Goal: Task Accomplishment & Management: Manage account settings

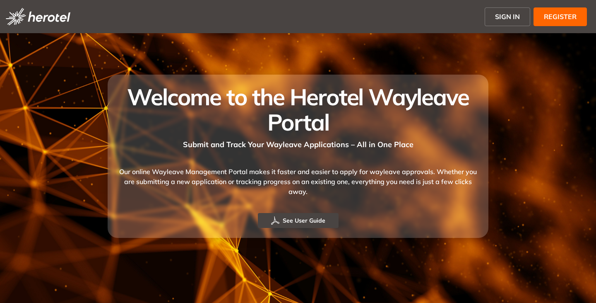
click at [497, 15] on span "SIGN IN" at bounding box center [507, 17] width 25 height 10
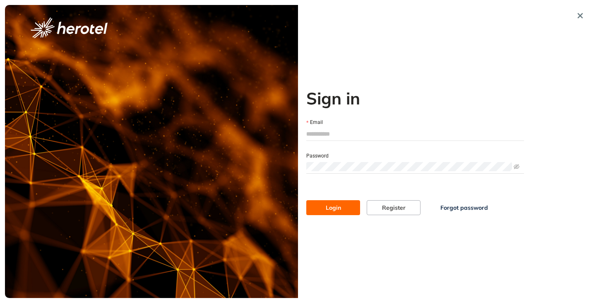
click at [334, 130] on input "Email" at bounding box center [415, 134] width 218 height 12
type input "**********"
click at [306, 200] on button "Login" at bounding box center [333, 207] width 54 height 15
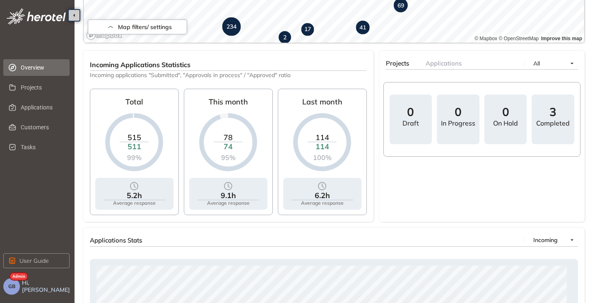
scroll to position [290, 0]
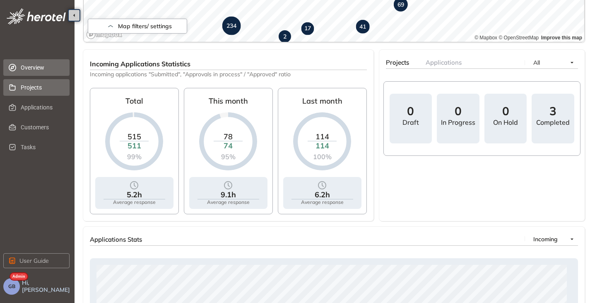
click at [18, 90] on li "Projects" at bounding box center [36, 87] width 66 height 17
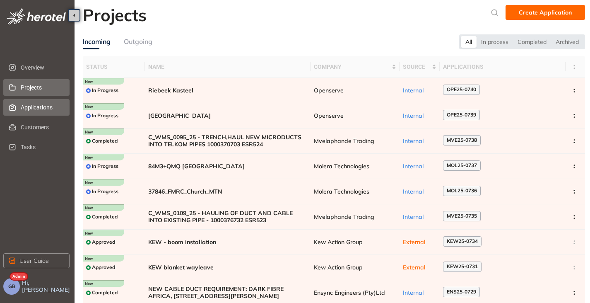
click at [41, 112] on span "Applications" at bounding box center [42, 107] width 42 height 17
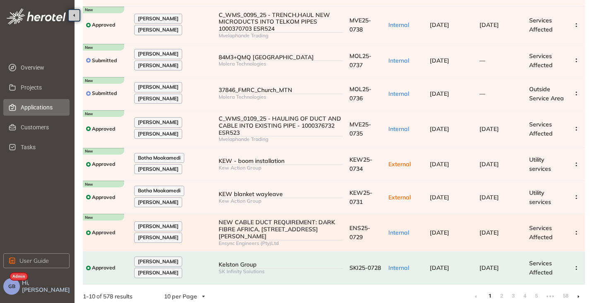
scroll to position [141, 0]
click at [577, 289] on li at bounding box center [578, 295] width 13 height 13
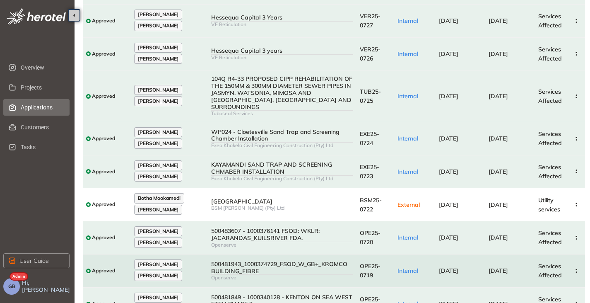
scroll to position [144, 0]
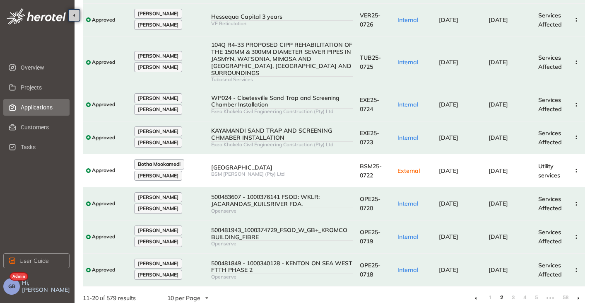
click at [475, 296] on icon at bounding box center [476, 298] width 2 height 4
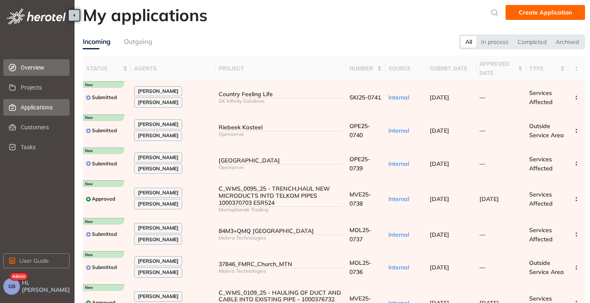
click at [38, 67] on span "Overview" at bounding box center [42, 67] width 42 height 17
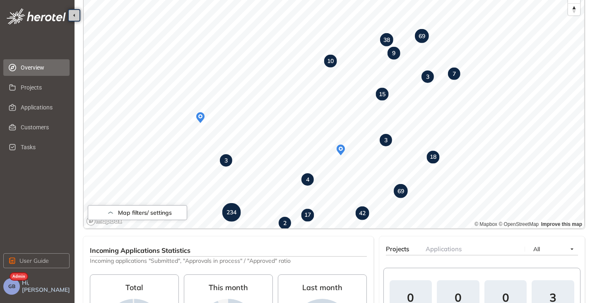
scroll to position [124, 0]
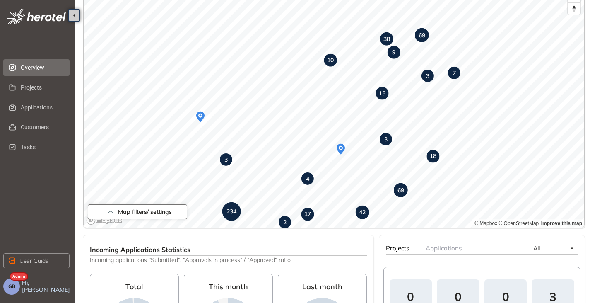
click at [111, 212] on icon "button" at bounding box center [110, 212] width 5 height 2
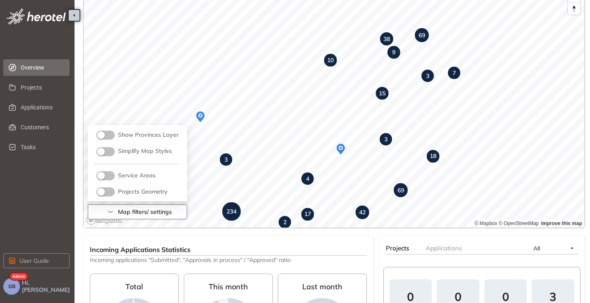
scroll to position [104, 0]
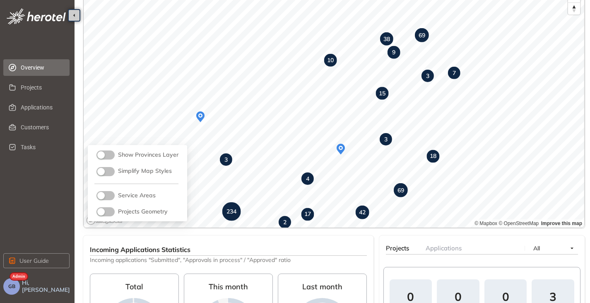
click at [109, 214] on button "button" at bounding box center [106, 211] width 18 height 9
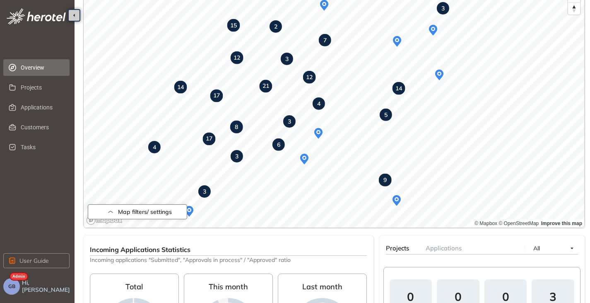
click at [318, 133] on circle "Map marker" at bounding box center [318, 131] width 3 height 3
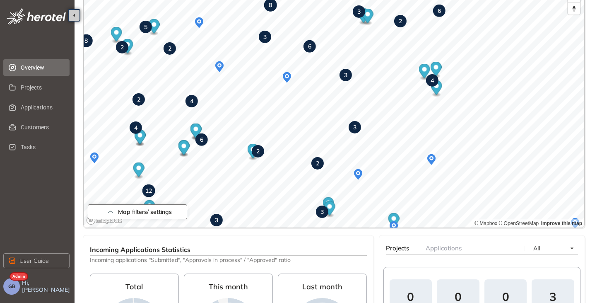
scroll to position [166, 0]
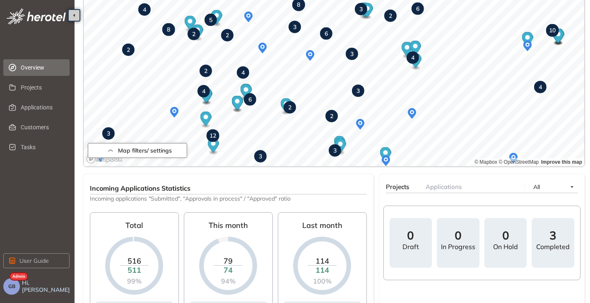
click at [117, 154] on button "Map filters/ settings" at bounding box center [137, 150] width 99 height 15
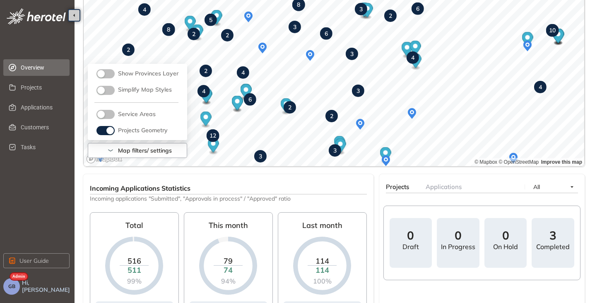
click at [97, 131] on button "button" at bounding box center [106, 130] width 18 height 9
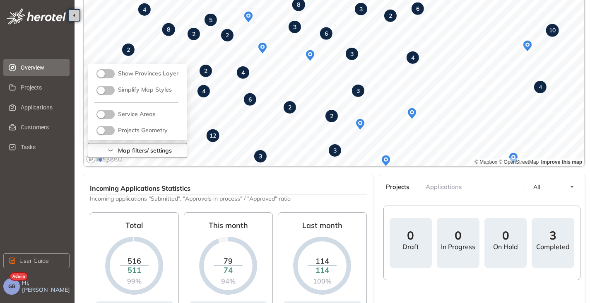
click at [111, 148] on icon "button" at bounding box center [110, 150] width 8 height 10
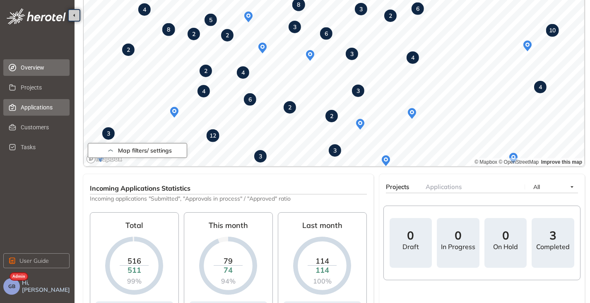
click at [29, 108] on span "Applications" at bounding box center [42, 107] width 42 height 17
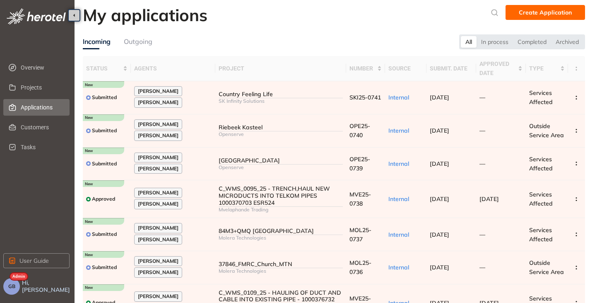
click at [134, 43] on div "Outgoing" at bounding box center [138, 41] width 29 height 10
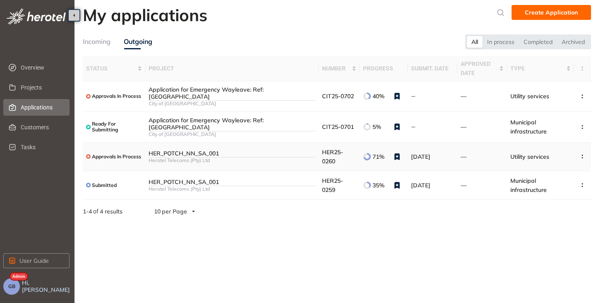
click at [270, 153] on div "HER_POTCH_NN_SA_001" at bounding box center [232, 153] width 167 height 7
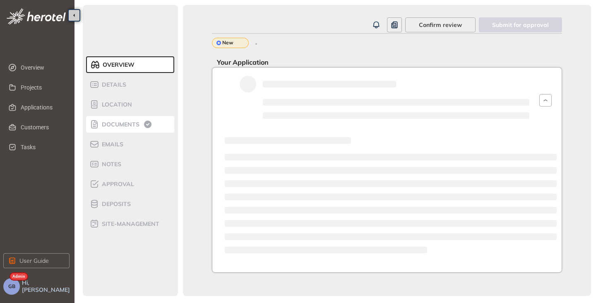
click at [119, 121] on span "Documents" at bounding box center [119, 124] width 40 height 7
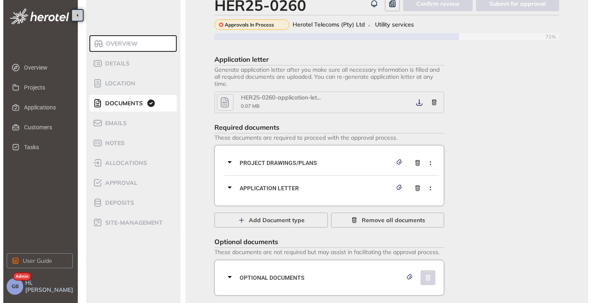
scroll to position [31, 0]
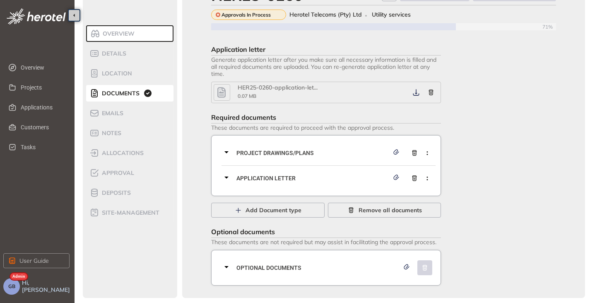
click at [225, 89] on icon "button" at bounding box center [221, 92] width 12 height 15
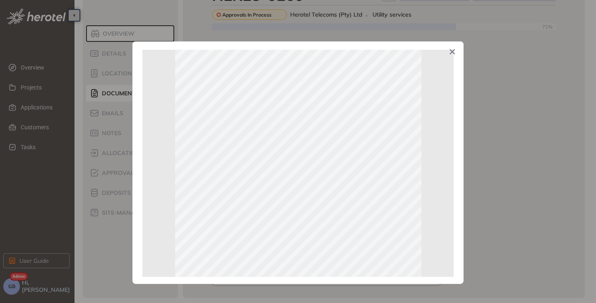
scroll to position [0, 0]
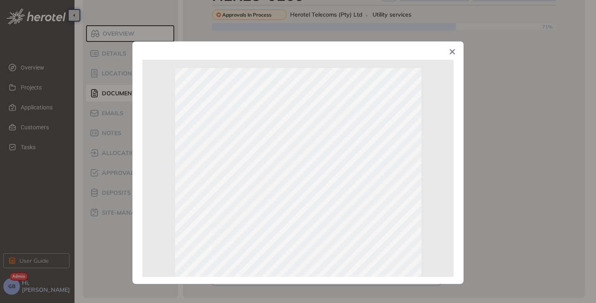
click at [453, 49] on span "Close" at bounding box center [453, 52] width 22 height 22
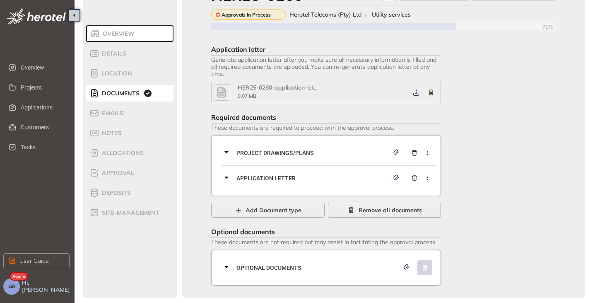
click at [227, 176] on icon at bounding box center [227, 177] width 10 height 10
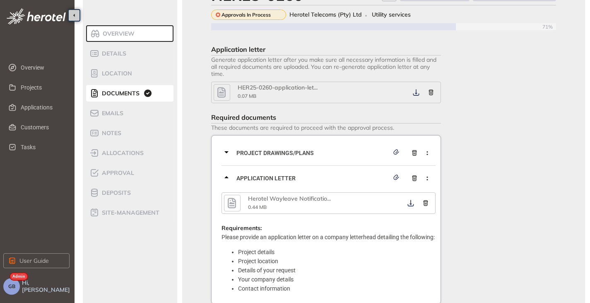
click at [238, 202] on icon "button" at bounding box center [232, 202] width 12 height 15
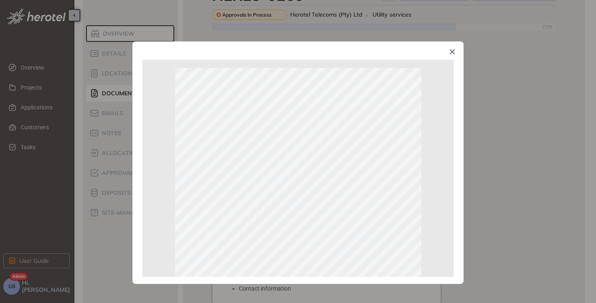
click at [450, 51] on icon "Close" at bounding box center [453, 52] width 6 height 6
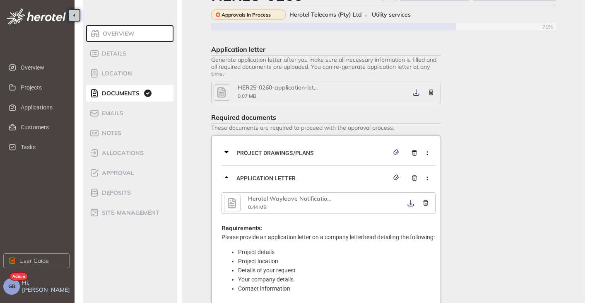
click at [226, 176] on icon at bounding box center [227, 177] width 10 height 10
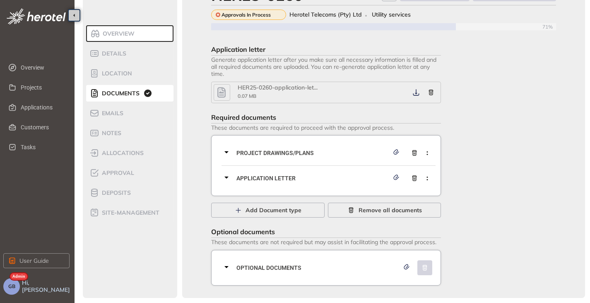
click at [227, 178] on icon at bounding box center [226, 177] width 4 height 2
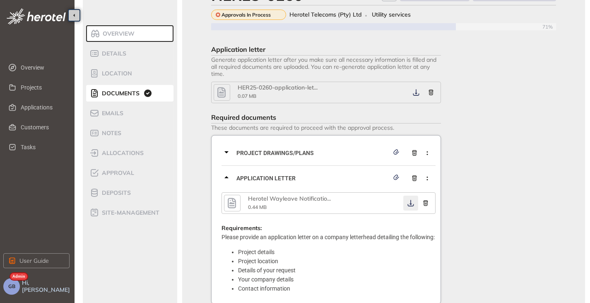
click at [412, 202] on icon "button" at bounding box center [411, 203] width 8 height 7
click at [39, 89] on span "Projects" at bounding box center [42, 87] width 42 height 17
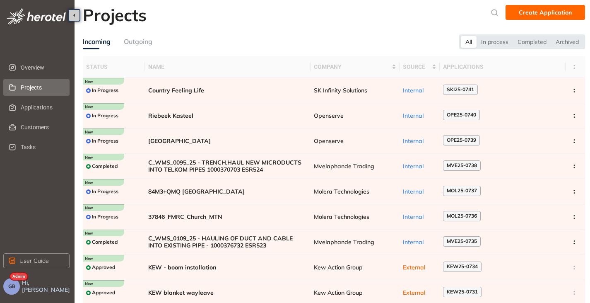
click at [135, 41] on div "Outgoing" at bounding box center [138, 41] width 29 height 10
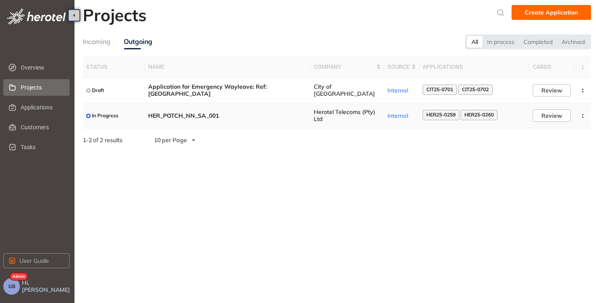
click at [220, 114] on span "HER_POTCH_NN_SA_001" at bounding box center [227, 115] width 159 height 7
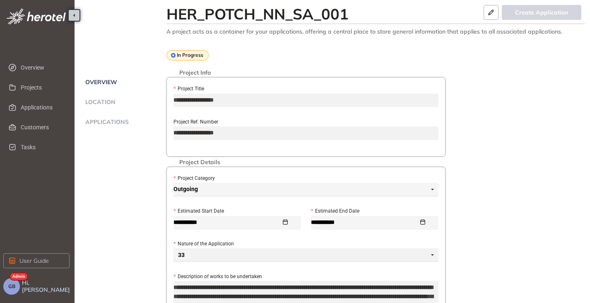
click at [118, 118] on span "Applications" at bounding box center [106, 121] width 46 height 7
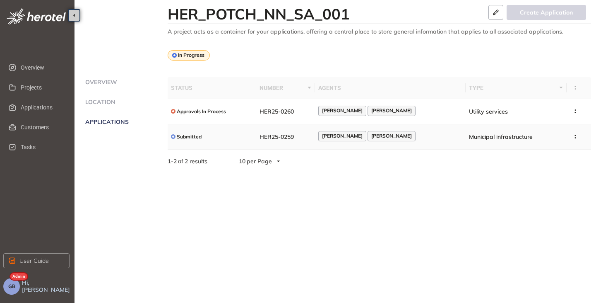
click at [429, 135] on div "[PERSON_NAME] [PERSON_NAME]" at bounding box center [390, 136] width 145 height 11
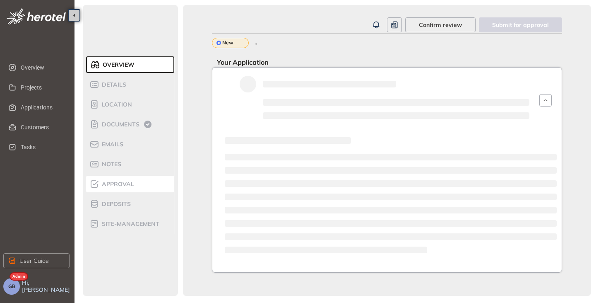
click at [121, 181] on span "Approval" at bounding box center [116, 184] width 35 height 7
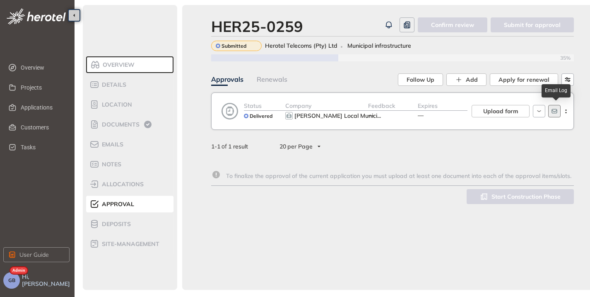
click at [557, 110] on icon "button" at bounding box center [554, 111] width 5 height 5
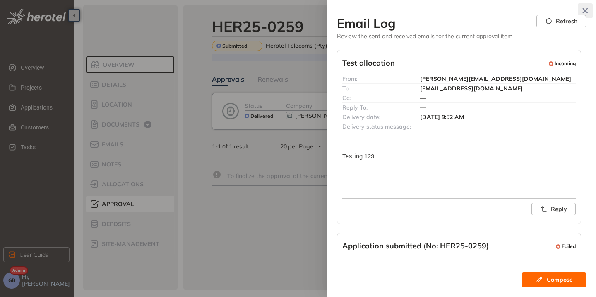
click at [586, 10] on icon "button" at bounding box center [585, 10] width 5 height 5
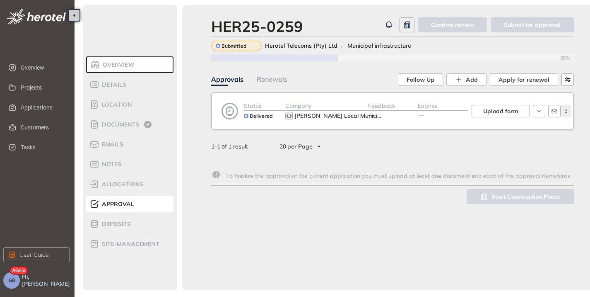
click at [565, 109] on button "button" at bounding box center [566, 111] width 10 height 12
drag, startPoint x: 300, startPoint y: 28, endPoint x: 217, endPoint y: 36, distance: 84.0
click at [217, 36] on div "HER25-0259 Confirm review Submit for approval Submitted Herotel Telecoms (Pty) …" at bounding box center [392, 40] width 363 height 46
click at [116, 121] on span "Documents" at bounding box center [119, 124] width 40 height 7
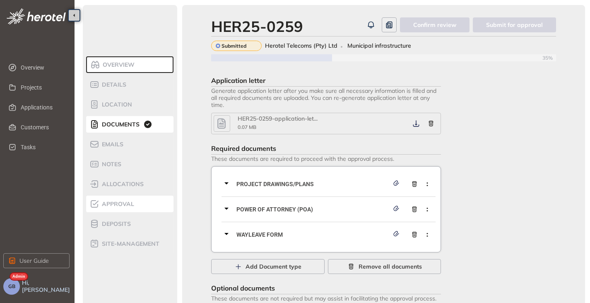
click at [115, 200] on div "Approval" at bounding box center [124, 204] width 70 height 10
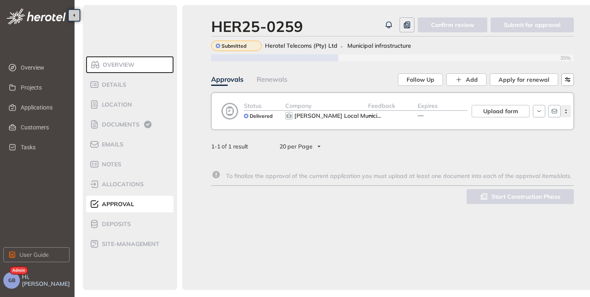
click at [565, 112] on icon "button" at bounding box center [566, 111] width 8 height 4
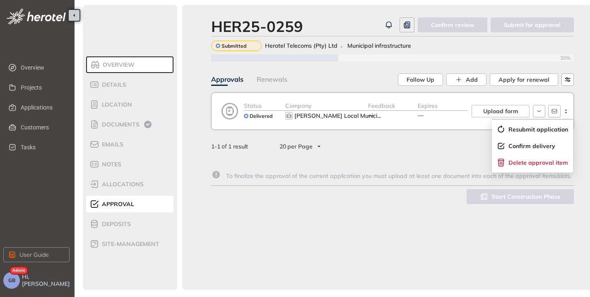
click at [413, 145] on div "1 - 1 of 1 result 20 per Page" at bounding box center [392, 146] width 363 height 13
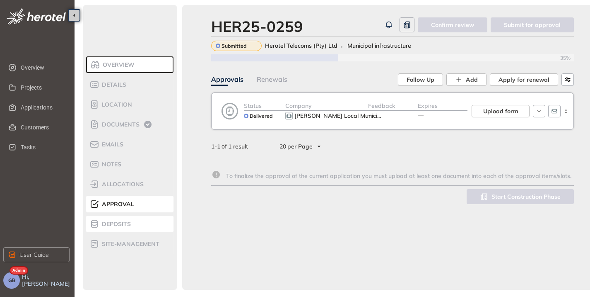
click at [116, 224] on span "Deposits" at bounding box center [114, 223] width 31 height 7
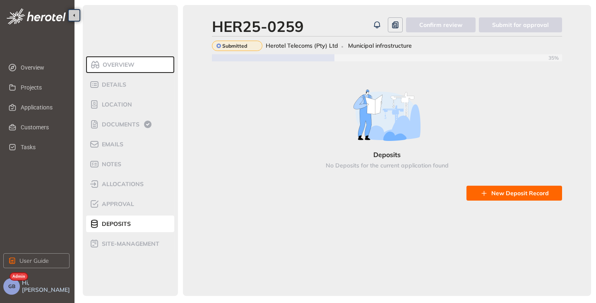
click at [504, 194] on span "New Deposit Record" at bounding box center [521, 192] width 58 height 9
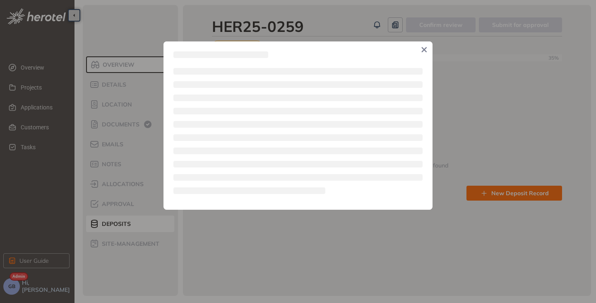
type textarea "**********"
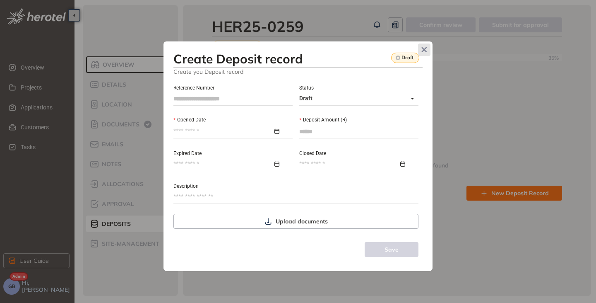
click at [424, 51] on icon "Close" at bounding box center [424, 49] width 5 height 5
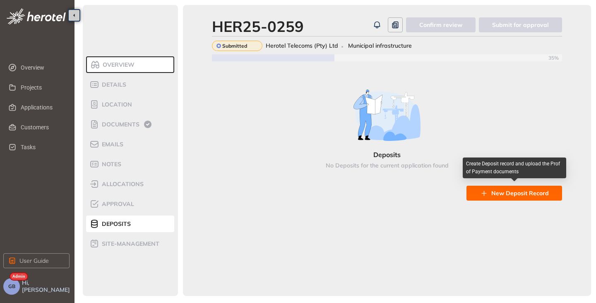
click at [513, 193] on span "New Deposit Record" at bounding box center [521, 192] width 58 height 9
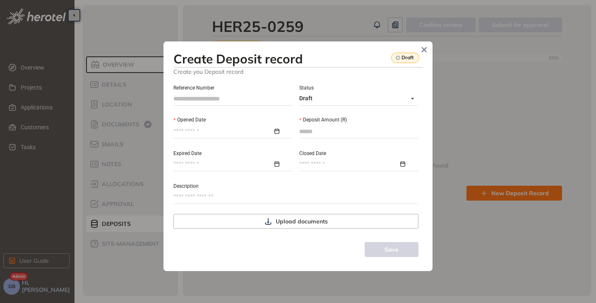
click at [198, 131] on input "Opened Date" at bounding box center [223, 131] width 99 height 9
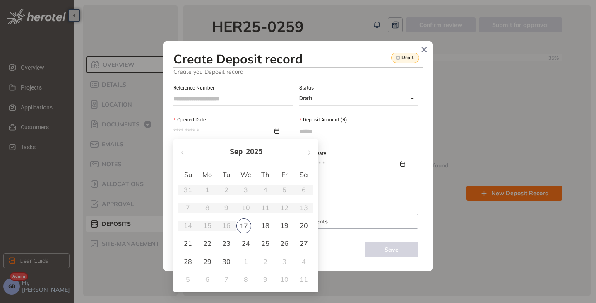
click at [373, 183] on div "Description" at bounding box center [296, 185] width 245 height 9
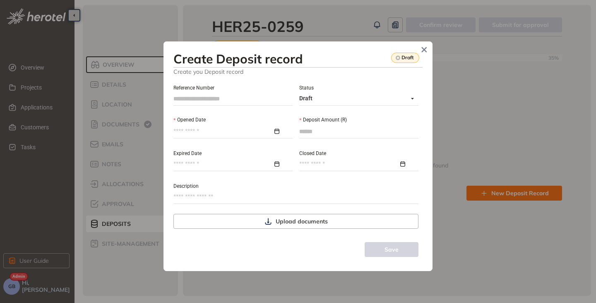
click at [192, 162] on input "Expired Date" at bounding box center [223, 163] width 99 height 9
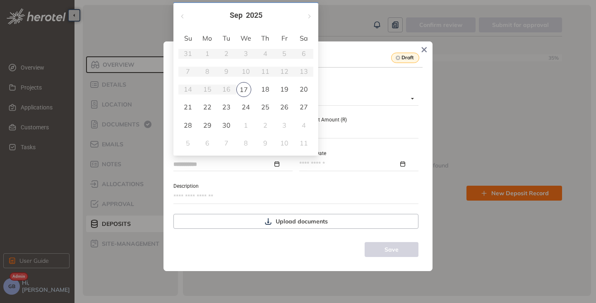
type input "**********"
click at [336, 181] on div "Description" at bounding box center [296, 185] width 245 height 9
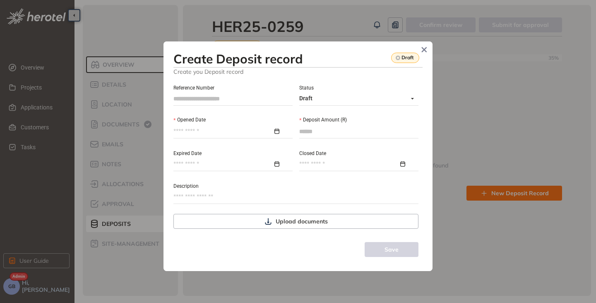
click at [319, 160] on input "Closed Date" at bounding box center [348, 163] width 99 height 9
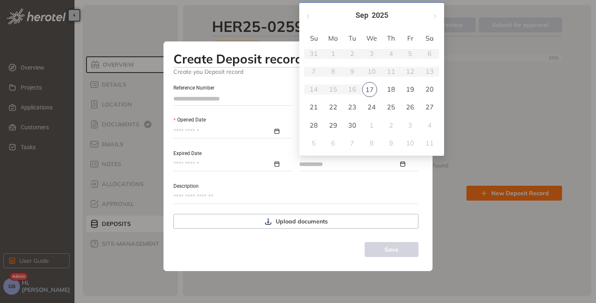
type input "**********"
click at [386, 189] on div "Description" at bounding box center [296, 185] width 245 height 9
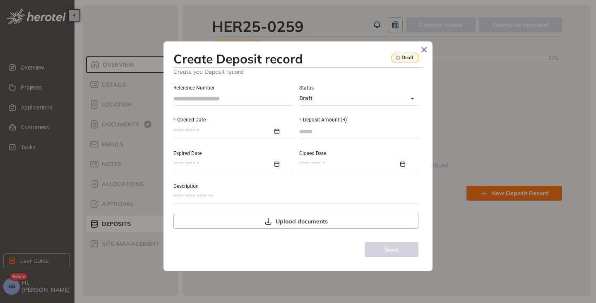
drag, startPoint x: 424, startPoint y: 51, endPoint x: 419, endPoint y: 78, distance: 28.3
click at [424, 51] on icon "Close" at bounding box center [425, 50] width 6 height 6
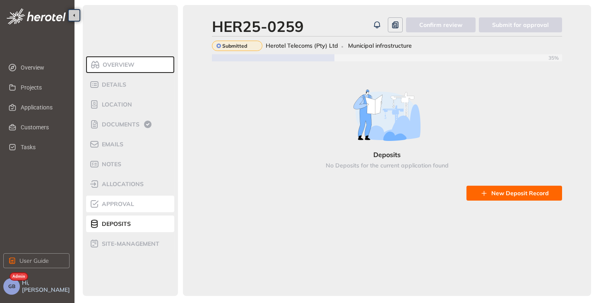
click at [121, 195] on li "Approval" at bounding box center [130, 203] width 88 height 17
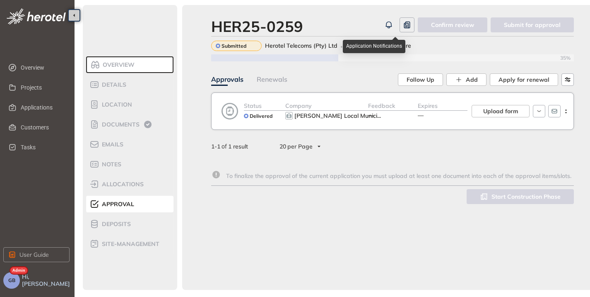
click at [396, 22] on button "button" at bounding box center [388, 24] width 15 height 15
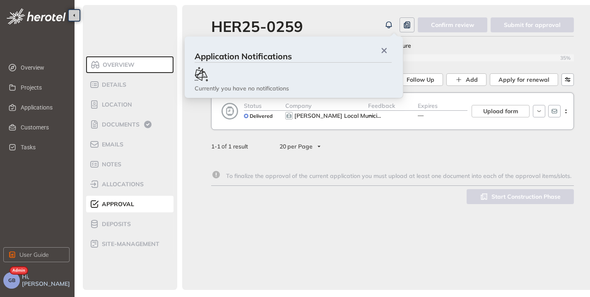
click at [369, 21] on div "HER25-0259" at bounding box center [296, 26] width 170 height 18
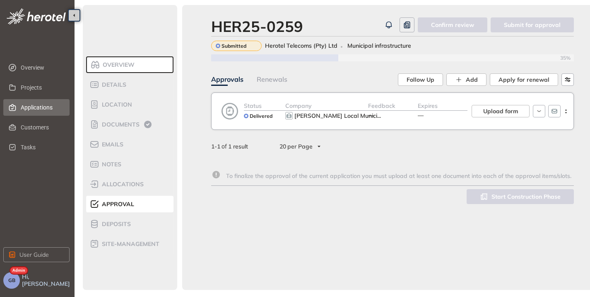
click at [28, 105] on span "Applications" at bounding box center [42, 107] width 42 height 17
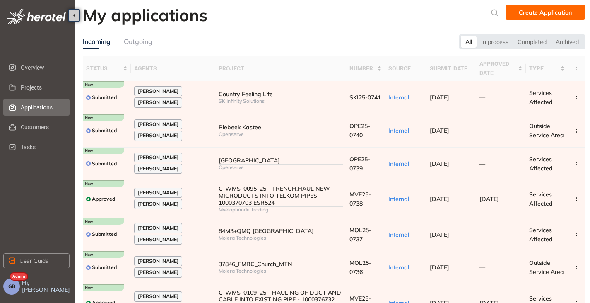
click at [133, 40] on div "Outgoing" at bounding box center [138, 41] width 29 height 10
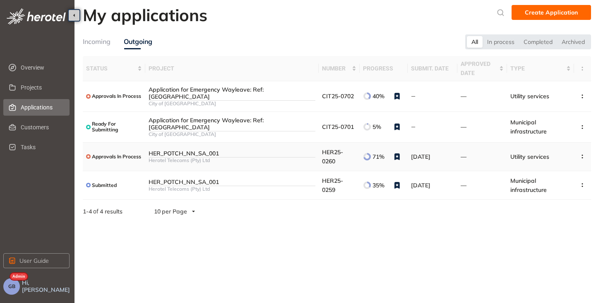
click at [248, 157] on div "Herotel Telecoms (Pty) Ltd" at bounding box center [232, 160] width 167 height 6
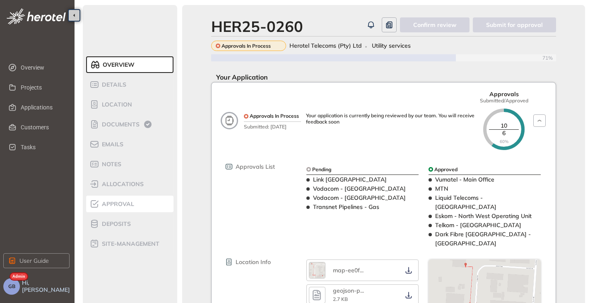
click at [114, 205] on span "Approval" at bounding box center [116, 203] width 35 height 7
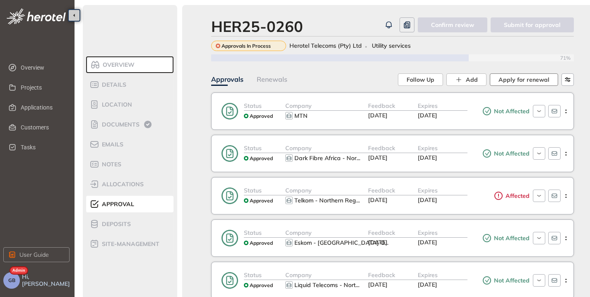
click at [525, 79] on span "Apply for renewal" at bounding box center [524, 79] width 51 height 9
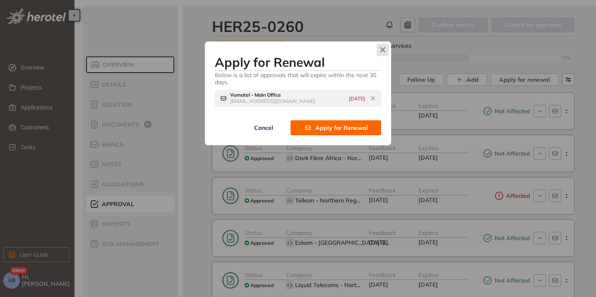
click at [382, 48] on icon "Close" at bounding box center [383, 49] width 5 height 5
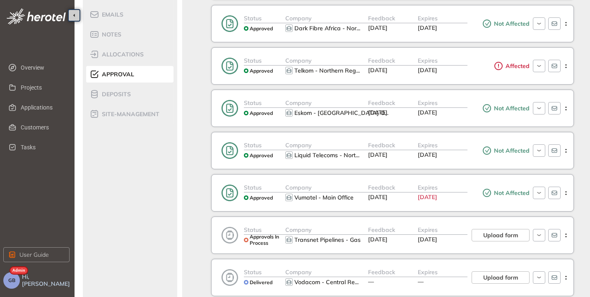
scroll to position [166, 0]
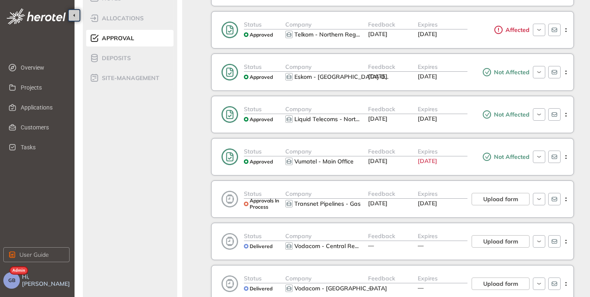
click at [434, 162] on span "[DATE]" at bounding box center [427, 160] width 19 height 7
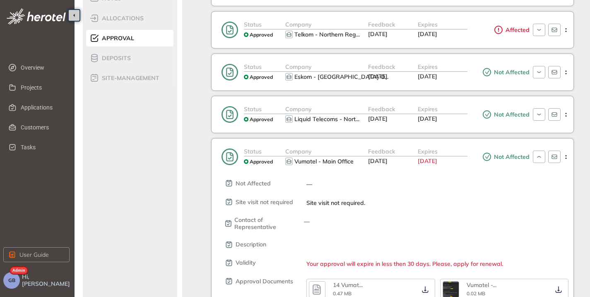
click at [439, 157] on div "Expires [DATE]" at bounding box center [443, 157] width 50 height 20
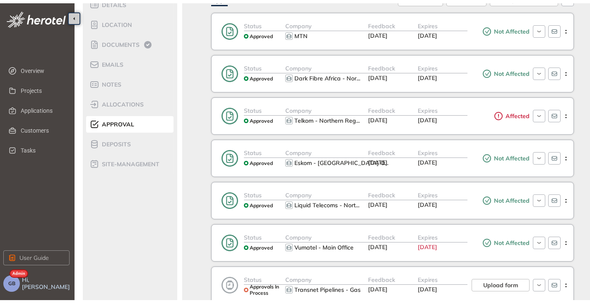
scroll to position [0, 0]
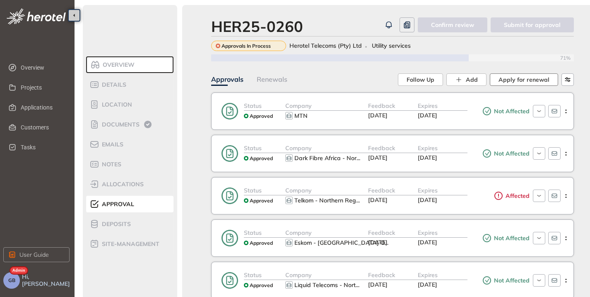
click at [513, 79] on span "Apply for renewal" at bounding box center [524, 79] width 51 height 9
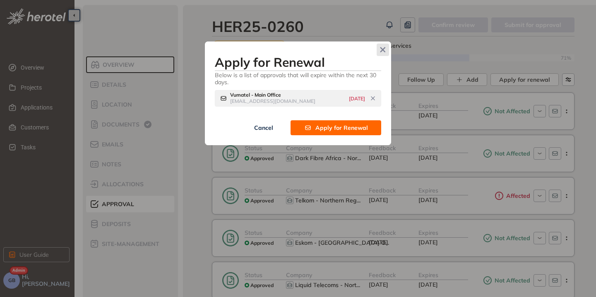
click at [385, 50] on icon "Close" at bounding box center [383, 50] width 6 height 6
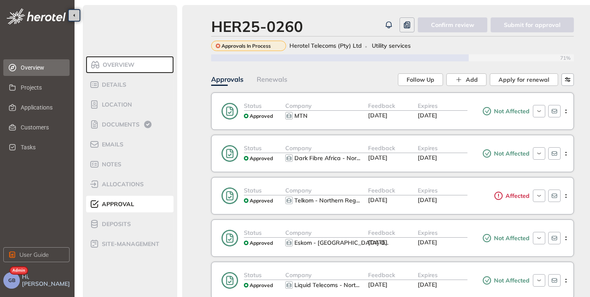
click at [35, 68] on span "Overview" at bounding box center [42, 67] width 42 height 17
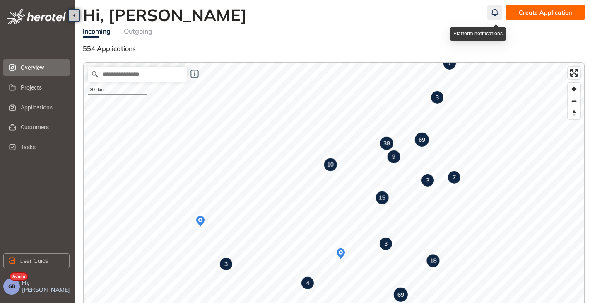
click at [496, 11] on icon "button" at bounding box center [495, 12] width 8 height 10
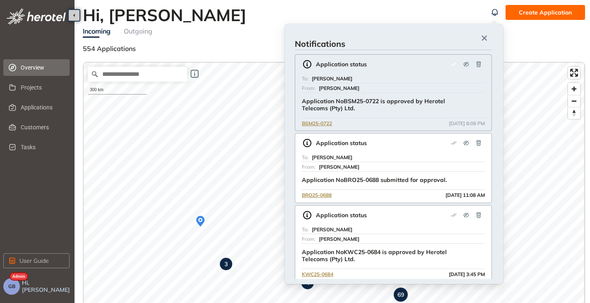
click at [263, 20] on div "Hi, [PERSON_NAME]" at bounding box center [285, 15] width 405 height 20
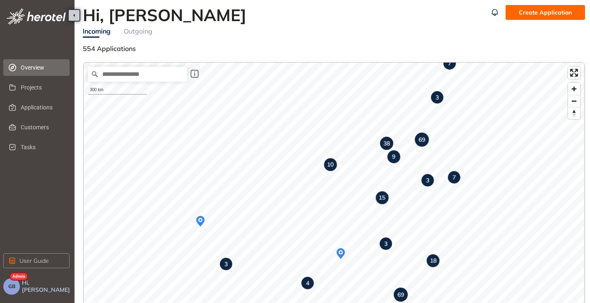
click at [143, 31] on div "Outgoing" at bounding box center [138, 31] width 29 height 10
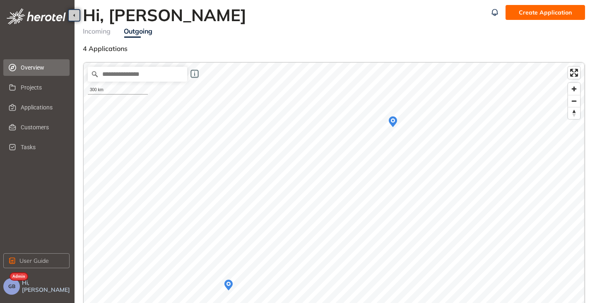
click at [100, 31] on div "Incoming" at bounding box center [97, 31] width 28 height 10
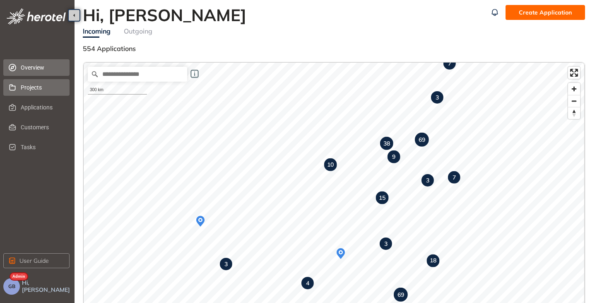
click at [29, 86] on span "Projects" at bounding box center [42, 87] width 42 height 17
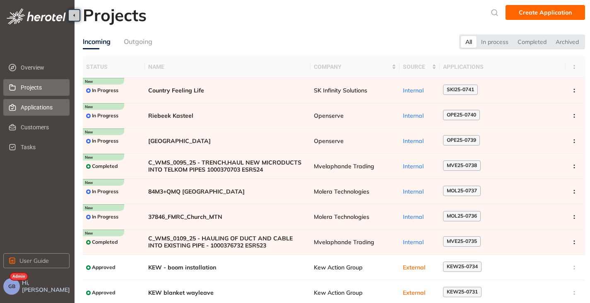
click at [25, 104] on span "Applications" at bounding box center [42, 107] width 42 height 17
